Goal: Task Accomplishment & Management: Complete application form

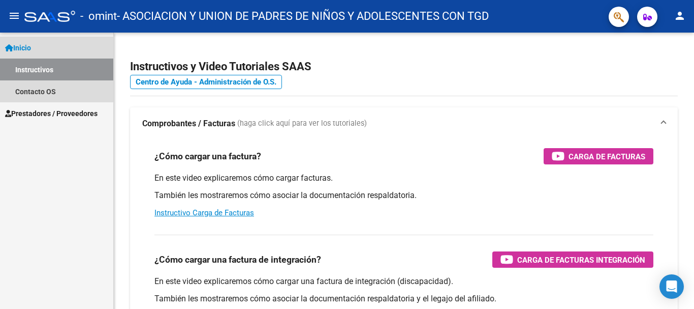
click at [42, 46] on link "Inicio" at bounding box center [56, 48] width 113 height 22
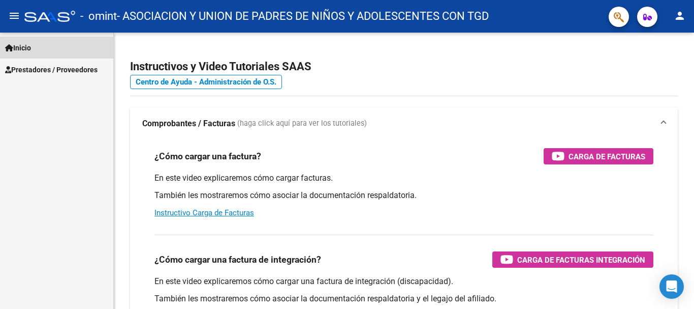
click at [20, 49] on span "Inicio" at bounding box center [18, 47] width 26 height 11
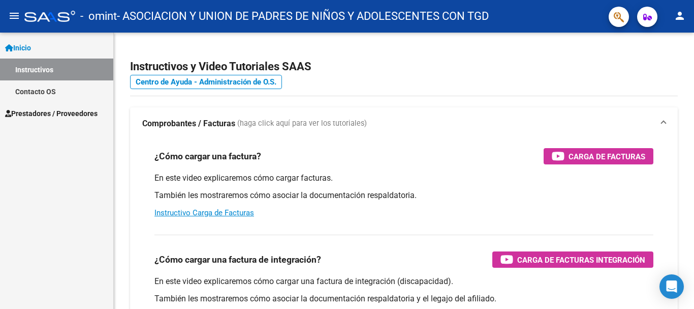
click at [22, 104] on link "Prestadores / Proveedores" at bounding box center [56, 113] width 113 height 22
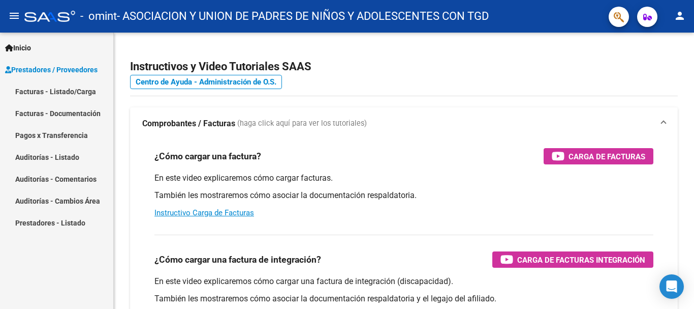
click at [44, 95] on link "Facturas - Listado/Carga" at bounding box center [56, 91] width 113 height 22
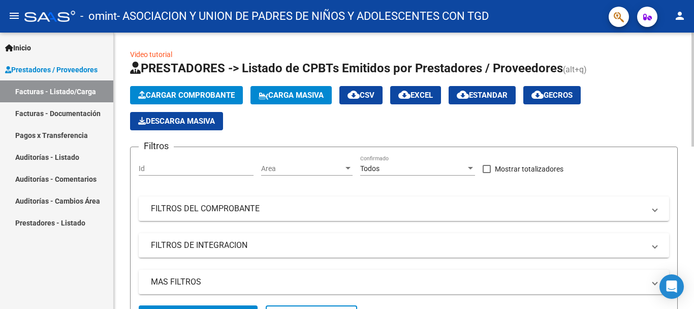
click at [159, 95] on span "Cargar Comprobante" at bounding box center [186, 94] width 97 height 9
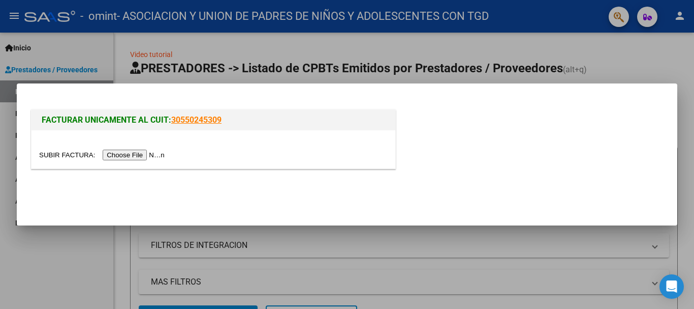
click at [147, 156] on input "file" at bounding box center [103, 154] width 129 height 11
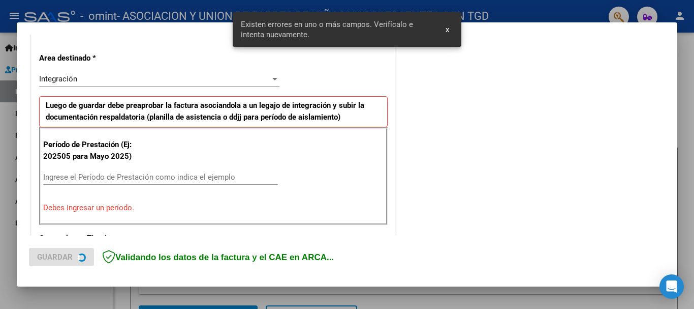
scroll to position [235, 0]
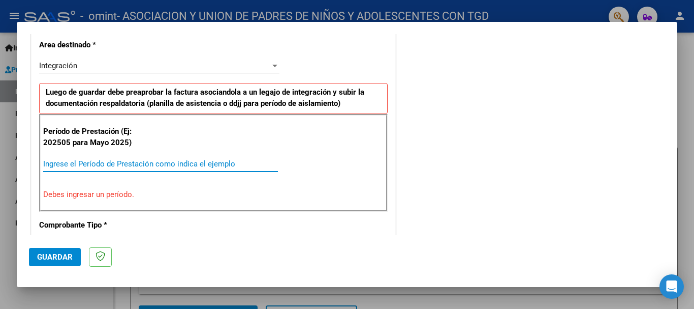
click at [94, 160] on input "Ingrese el Período de Prestación como indica el ejemplo" at bounding box center [160, 163] width 235 height 9
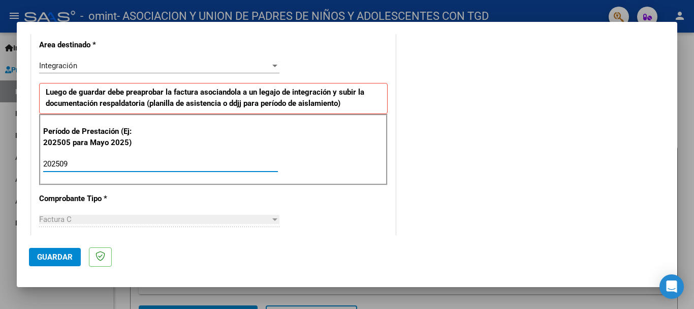
type input "202509"
click at [349, 219] on div "CUIT * 30-70848068-8 Ingresar CUIT ANALISIS PRESTADOR ASOCIACION Y UNION DE PAD…" at bounding box center [214, 308] width 364 height 765
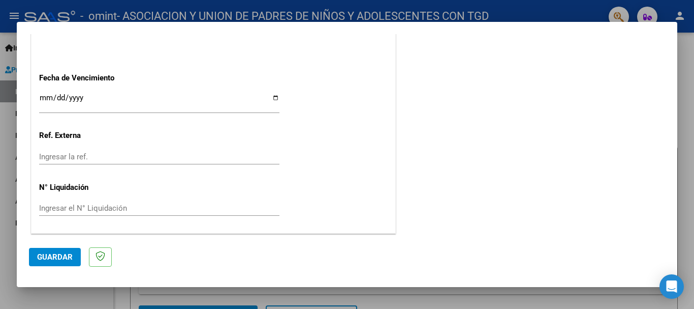
scroll to position [694, 0]
click at [271, 98] on input "Ingresar la fecha" at bounding box center [159, 101] width 240 height 16
type input "[DATE]"
click at [49, 256] on span "Guardar" at bounding box center [55, 256] width 36 height 9
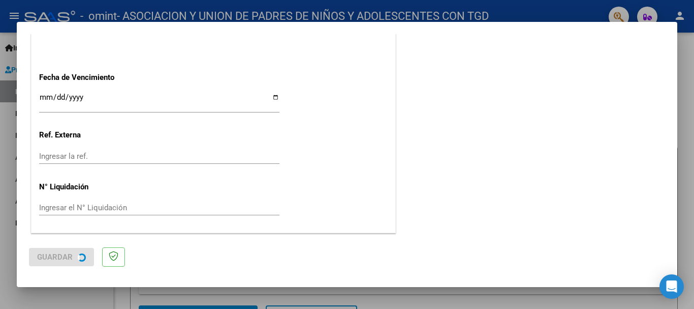
scroll to position [0, 0]
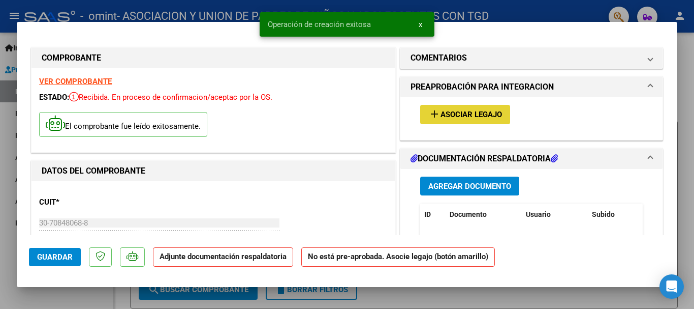
click at [494, 110] on span "Asociar Legajo" at bounding box center [472, 114] width 62 height 9
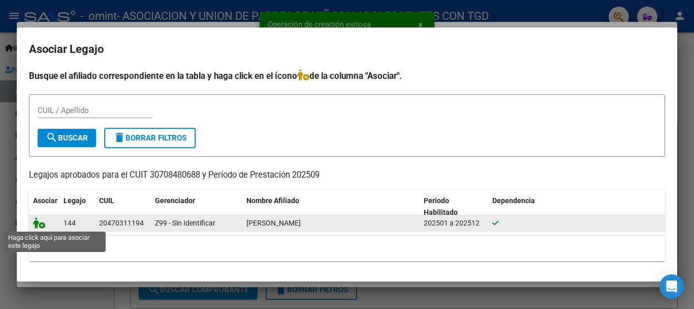
click at [38, 222] on icon at bounding box center [39, 222] width 12 height 11
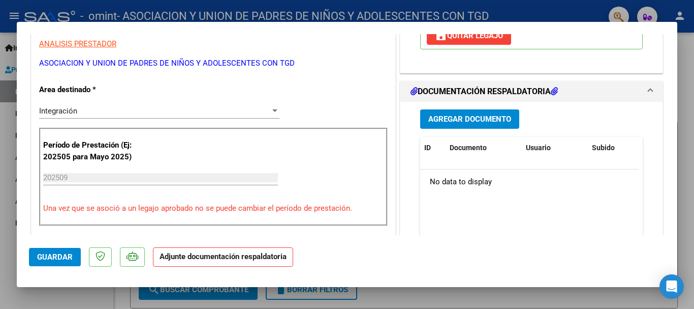
scroll to position [203, 0]
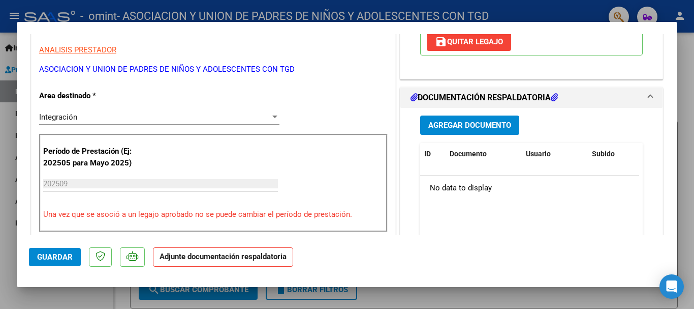
click at [455, 124] on span "Agregar Documento" at bounding box center [470, 125] width 83 height 9
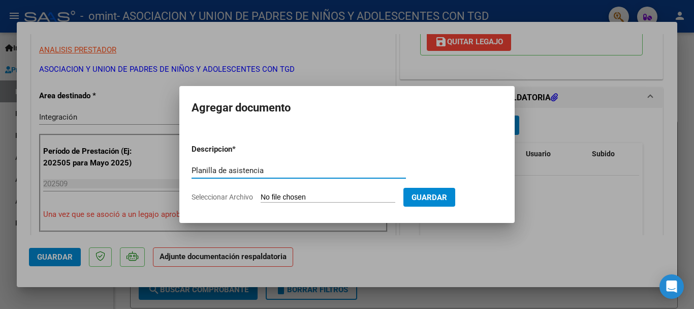
type input "Planilla de asistencia"
click at [306, 201] on input "Seleccionar Archivo" at bounding box center [328, 198] width 135 height 10
type input "C:\fakepath\OMINT-[PERSON_NAME].pdf"
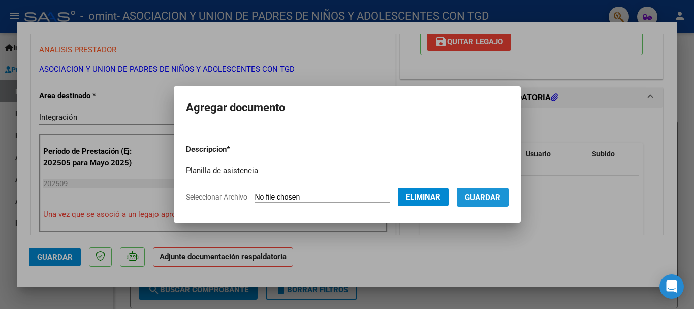
click at [485, 193] on span "Guardar" at bounding box center [483, 197] width 36 height 9
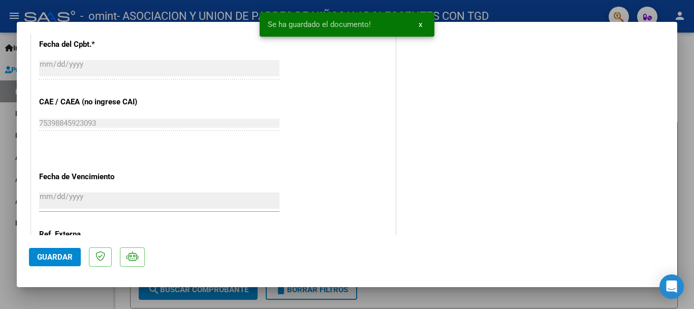
scroll to position [709, 0]
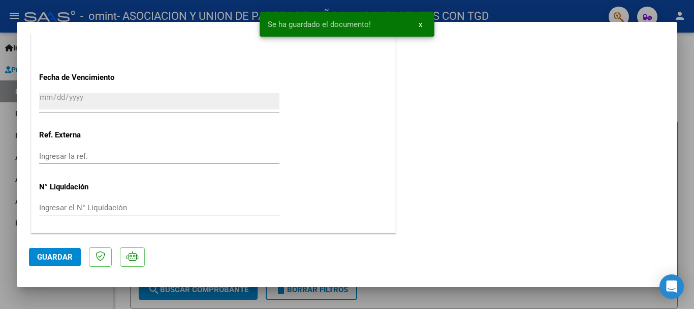
click at [59, 263] on button "Guardar" at bounding box center [55, 257] width 52 height 18
